Goal: Transaction & Acquisition: Purchase product/service

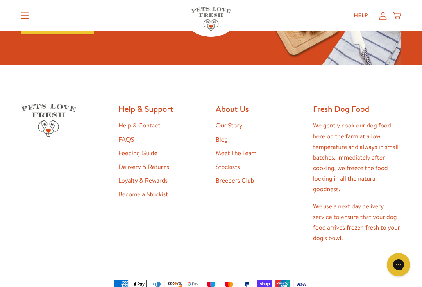
scroll to position [1383, 0]
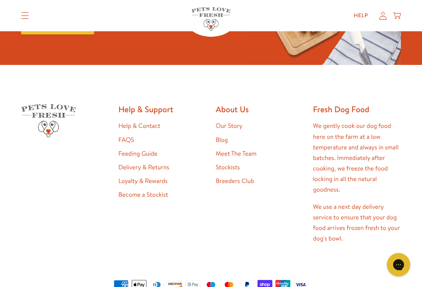
click at [235, 123] on link "Our Story" at bounding box center [229, 126] width 27 height 9
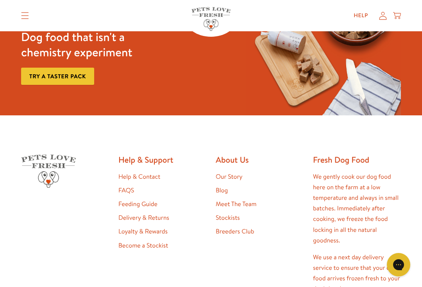
scroll to position [1958, 0]
click at [127, 186] on link "FAQS" at bounding box center [126, 190] width 16 height 9
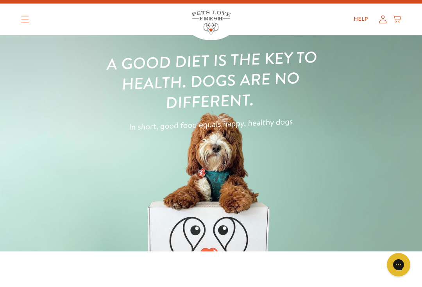
scroll to position [0, 0]
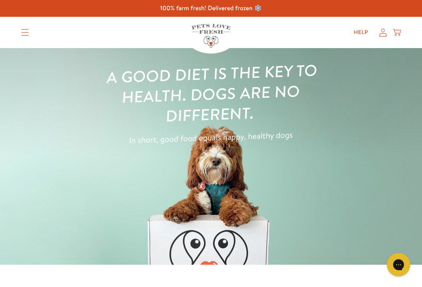
click at [23, 34] on icon "Translation missing: en.sections.header.menu" at bounding box center [25, 32] width 8 height 7
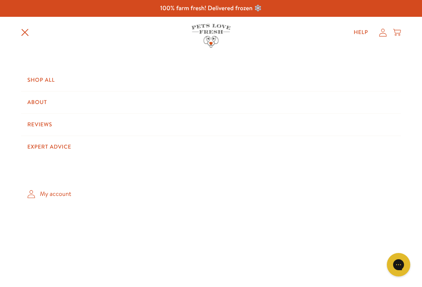
click at [34, 79] on link "Shop All" at bounding box center [211, 80] width 380 height 22
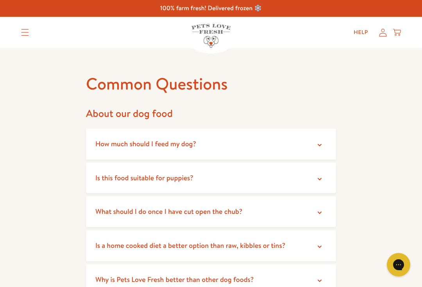
click at [320, 146] on icon at bounding box center [320, 145] width 8 height 8
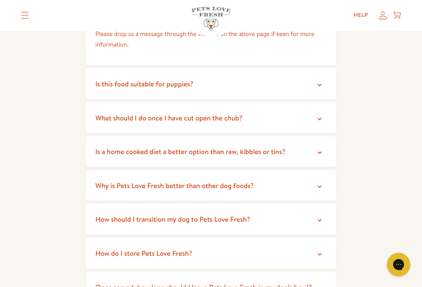
scroll to position [184, 0]
click at [324, 120] on summary "What should I do once I have cut open the chub?" at bounding box center [211, 117] width 250 height 31
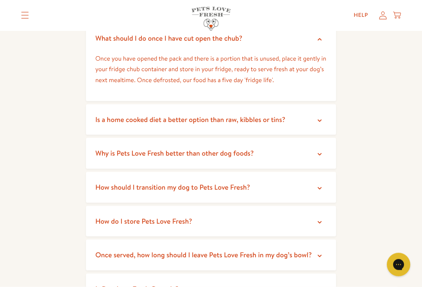
scroll to position [264, 0]
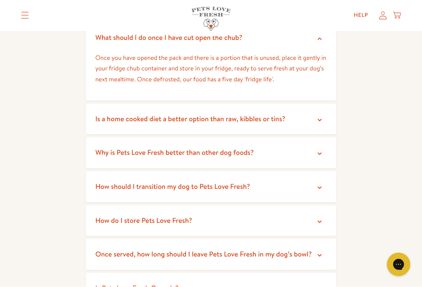
click at [318, 118] on icon at bounding box center [320, 120] width 8 height 8
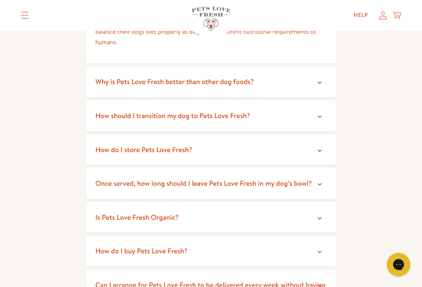
scroll to position [404, 0]
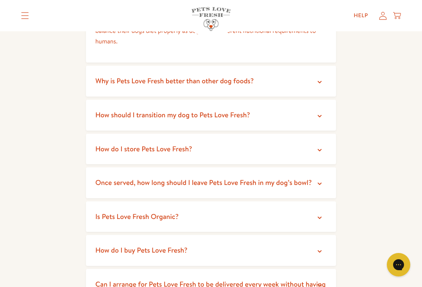
click at [318, 83] on icon at bounding box center [320, 82] width 8 height 8
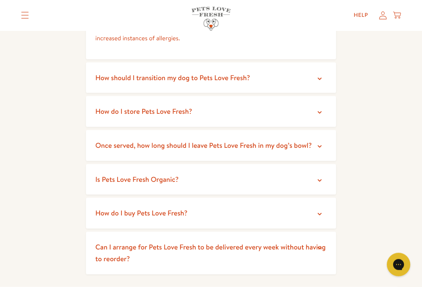
scroll to position [570, 0]
click at [320, 177] on icon at bounding box center [320, 180] width 8 height 8
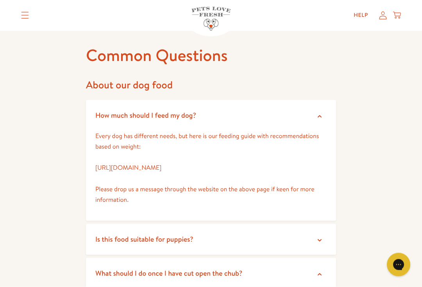
scroll to position [0, 0]
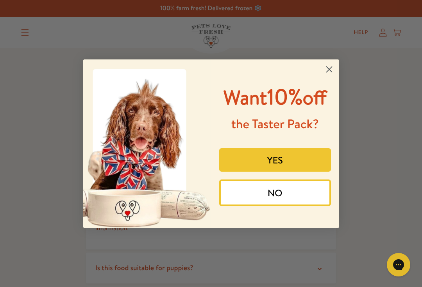
click at [328, 63] on circle "Close dialog" at bounding box center [328, 69] width 13 height 13
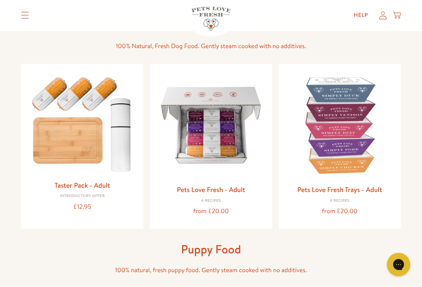
scroll to position [55, 0]
click at [361, 179] on img at bounding box center [340, 125] width 110 height 110
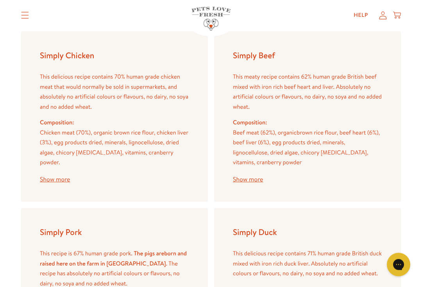
scroll to position [965, 0]
click at [50, 176] on button "Show more" at bounding box center [55, 179] width 30 height 6
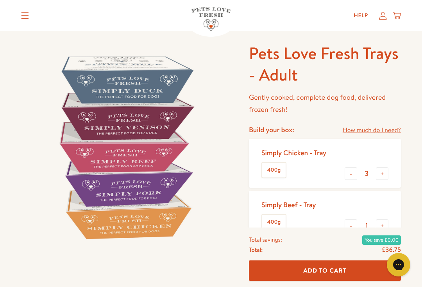
scroll to position [0, 0]
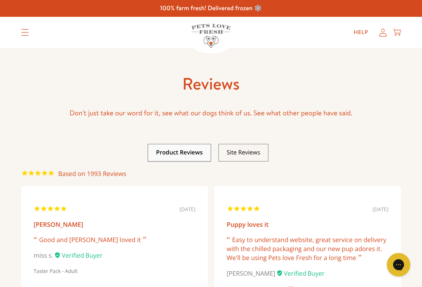
click at [23, 32] on icon "Translation missing: en.sections.header.menu" at bounding box center [25, 32] width 8 height 7
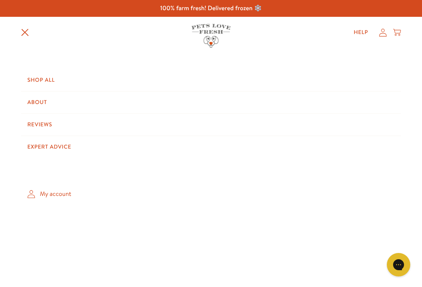
click at [8, 65] on div "Shop All About Reviews Expert Advice My account" at bounding box center [211, 176] width 422 height 256
click at [39, 77] on link "Shop All" at bounding box center [211, 80] width 380 height 22
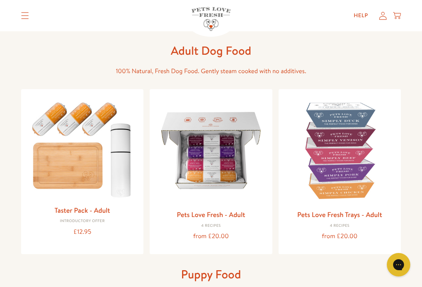
scroll to position [33, 0]
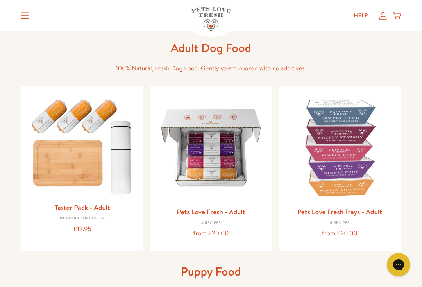
click at [220, 186] on img at bounding box center [211, 148] width 110 height 110
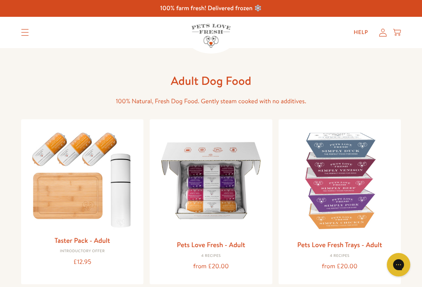
scroll to position [46, 0]
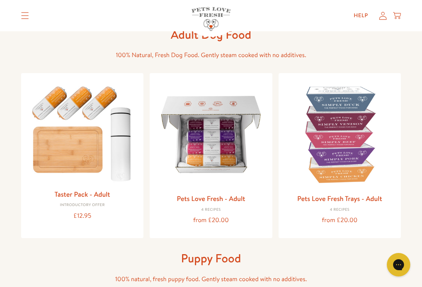
click at [357, 171] on img at bounding box center [340, 134] width 110 height 110
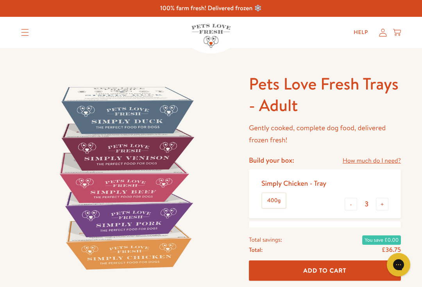
click at [354, 201] on button "-" at bounding box center [351, 204] width 13 height 13
type input "2"
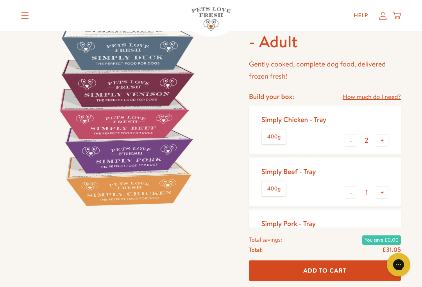
scroll to position [65, 0]
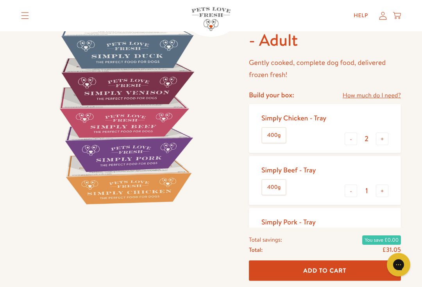
click at [388, 187] on button "+" at bounding box center [382, 190] width 13 height 13
type input "2"
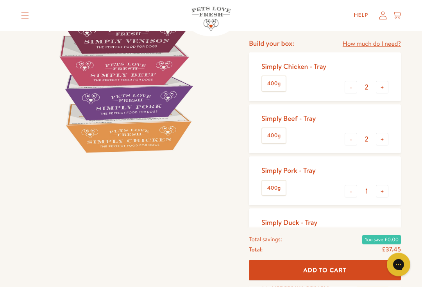
scroll to position [121, 0]
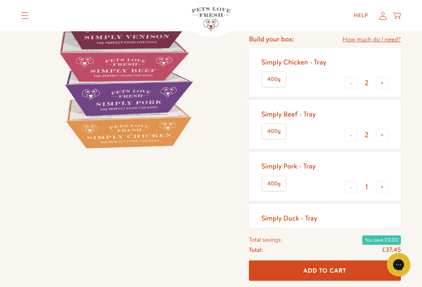
click at [384, 183] on button "+" at bounding box center [382, 186] width 13 height 13
type input "2"
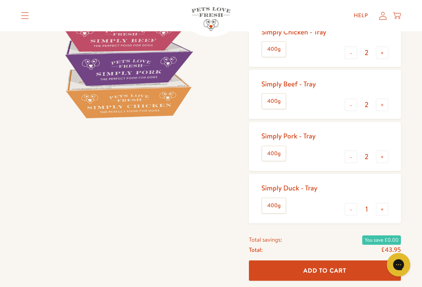
scroll to position [153, 0]
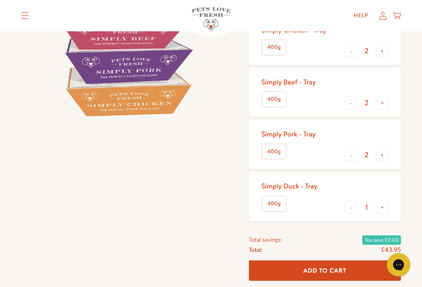
click at [387, 201] on button "+" at bounding box center [382, 207] width 13 height 13
type input "2"
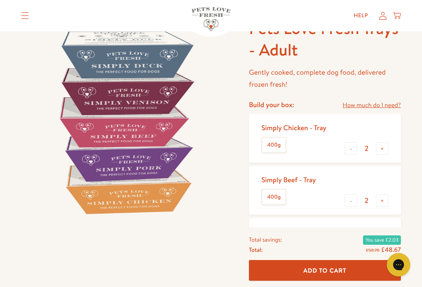
scroll to position [0, 0]
